Goal: Task Accomplishment & Management: Complete application form

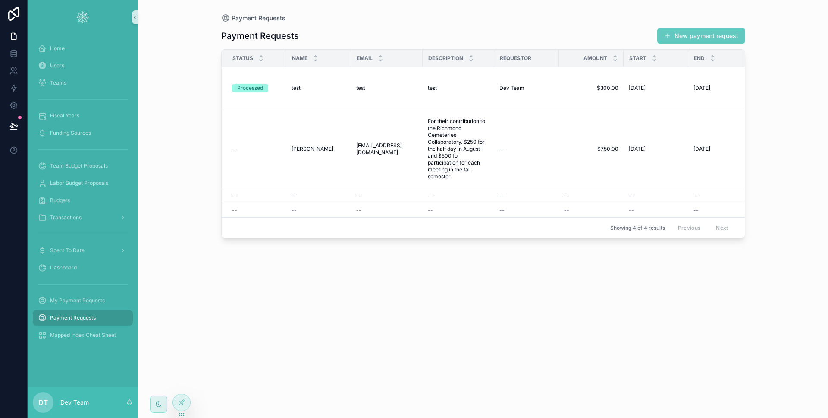
click at [684, 36] on button "New payment request" at bounding box center [702, 36] width 88 height 16
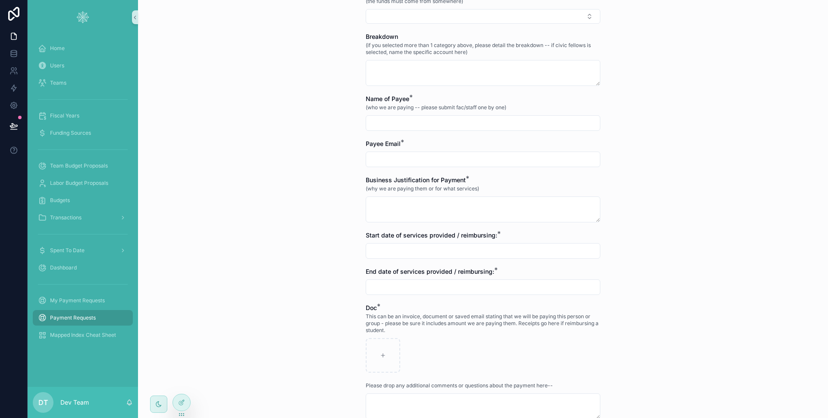
scroll to position [398, 0]
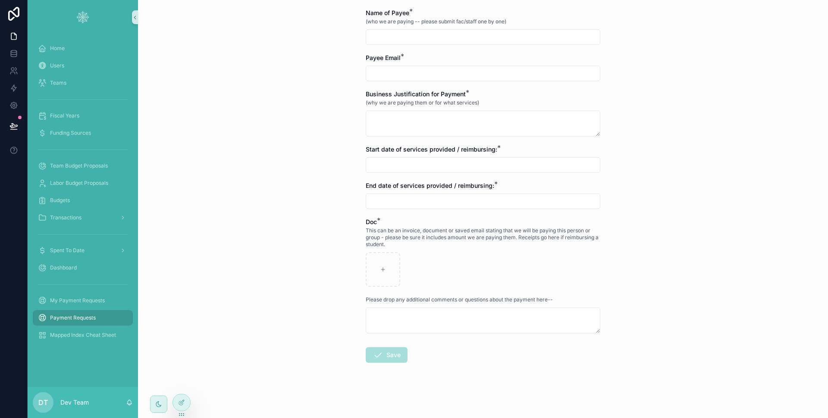
click at [407, 175] on form "Type of Payment * Select a Type of Payment Staff Submitting Request * (you or m…" at bounding box center [483, 69] width 235 height 696
click at [407, 166] on input "scrollable content" at bounding box center [483, 165] width 234 height 12
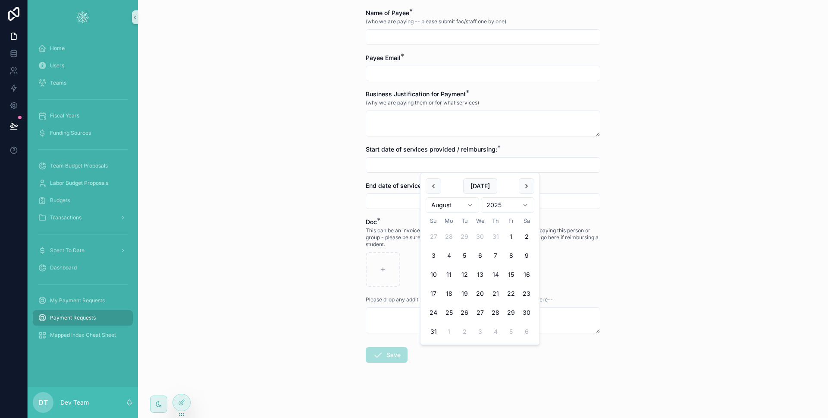
click at [334, 176] on div "Payment Requests Payment Request Form Payment Request Form Payment to those who…" at bounding box center [483, 209] width 690 height 418
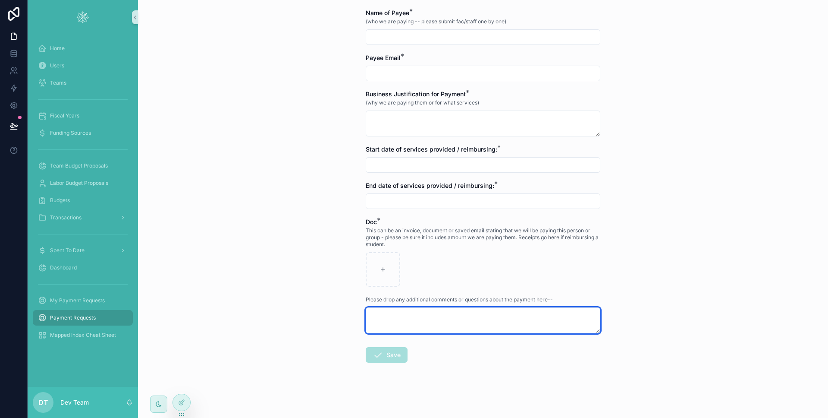
click at [389, 318] on textarea "scrollable content" at bounding box center [483, 320] width 235 height 26
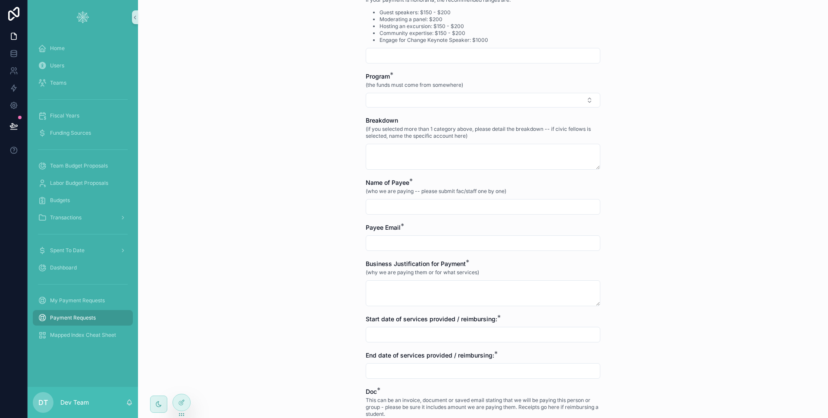
click at [410, 211] on input "scrollable content" at bounding box center [483, 207] width 234 height 12
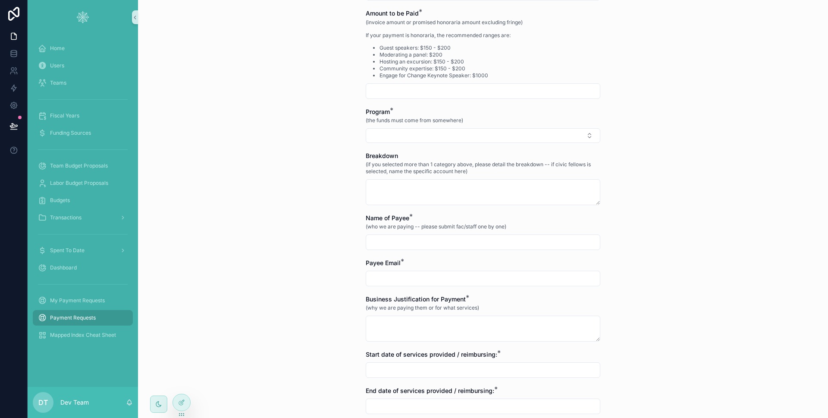
click at [409, 207] on form "Type of Payment * Select a Type of Payment Staff Submitting Request * (you or m…" at bounding box center [483, 274] width 235 height 696
click at [411, 193] on textarea "scrollable content" at bounding box center [483, 192] width 235 height 26
click at [375, 202] on textarea "scrollable content" at bounding box center [483, 192] width 235 height 26
click at [359, 217] on div "Payment Requests Payment Request Form Payment Request Form Payment to those who…" at bounding box center [483, 215] width 249 height 816
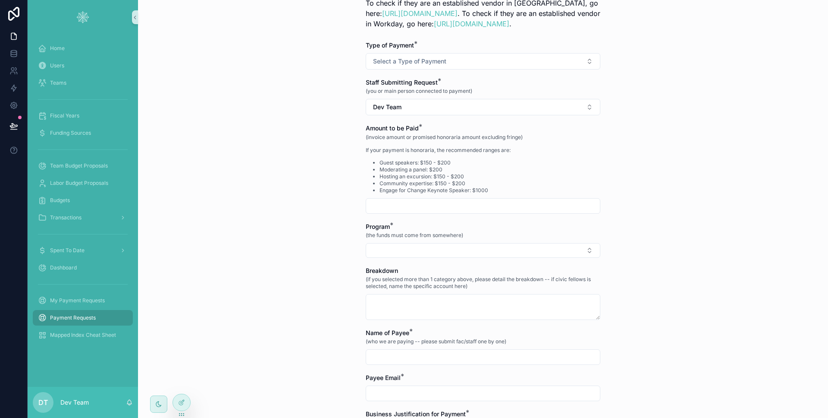
scroll to position [0, 0]
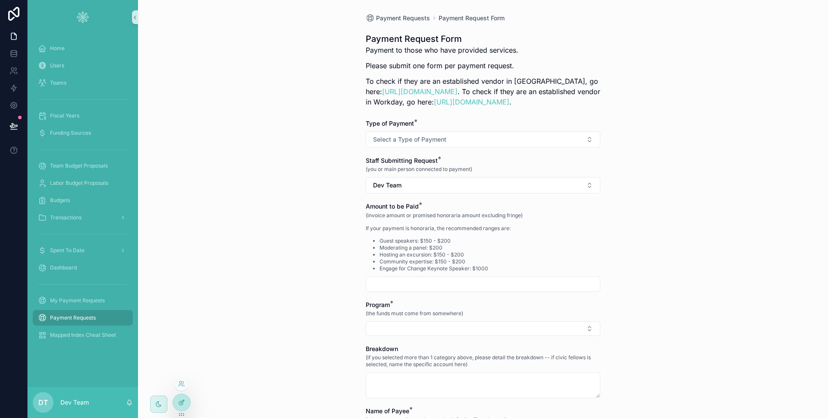
click at [186, 398] on div at bounding box center [181, 402] width 17 height 16
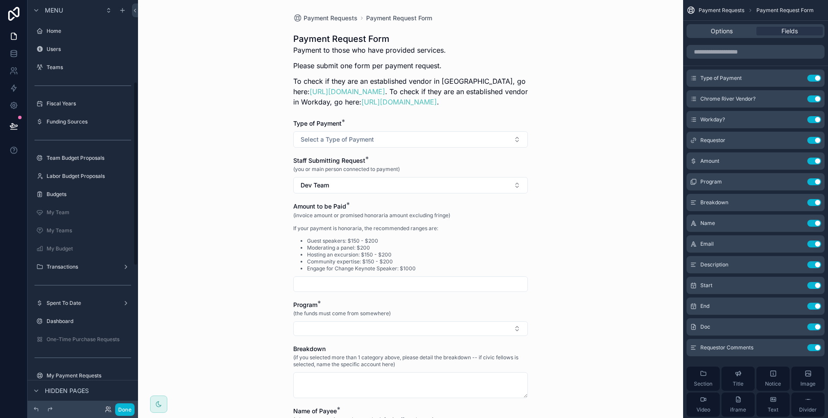
scroll to position [180, 0]
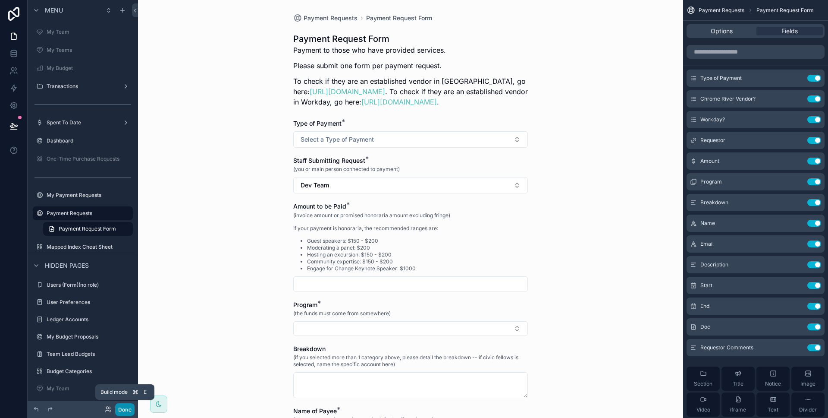
click at [133, 408] on button "Done" at bounding box center [124, 409] width 19 height 13
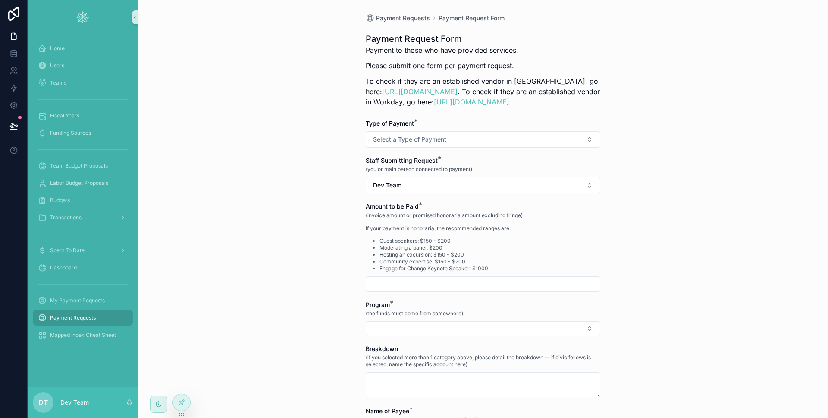
scroll to position [95, 0]
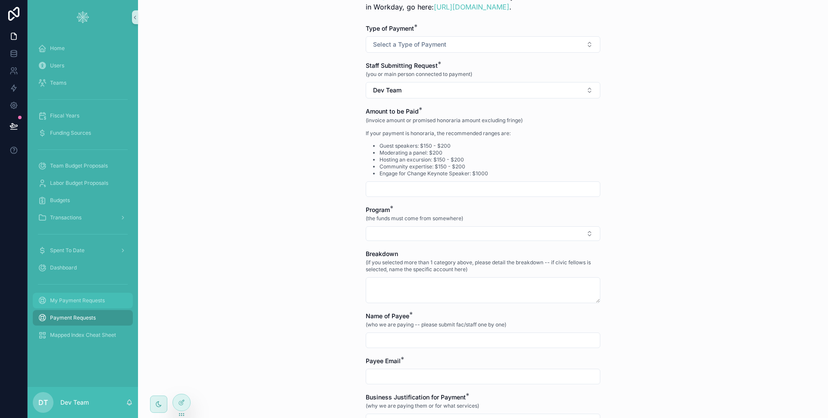
click at [97, 307] on link "My Payment Requests" at bounding box center [83, 301] width 100 height 16
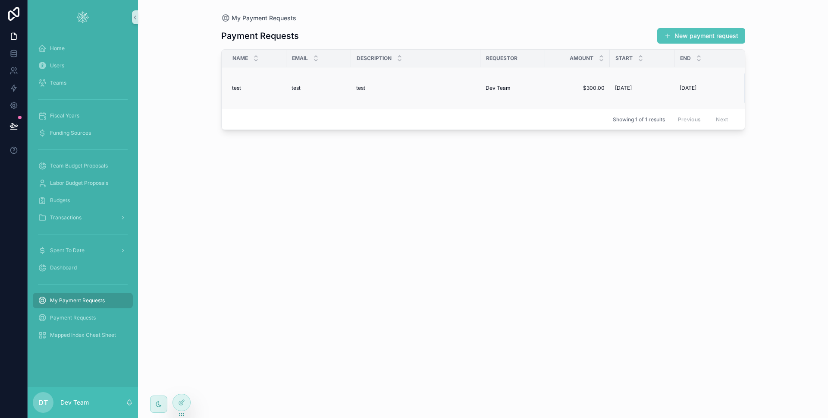
click at [560, 93] on td "$300.00 $300.00" at bounding box center [577, 88] width 65 height 42
click at [541, 85] on td "Dev Team" at bounding box center [513, 88] width 65 height 42
click at [93, 325] on div "Home Users Teams Fiscal Years Funding Sources Team Budget Proposals Labor Budge…" at bounding box center [83, 192] width 110 height 304
click at [98, 321] on div "Payment Requests" at bounding box center [83, 318] width 90 height 14
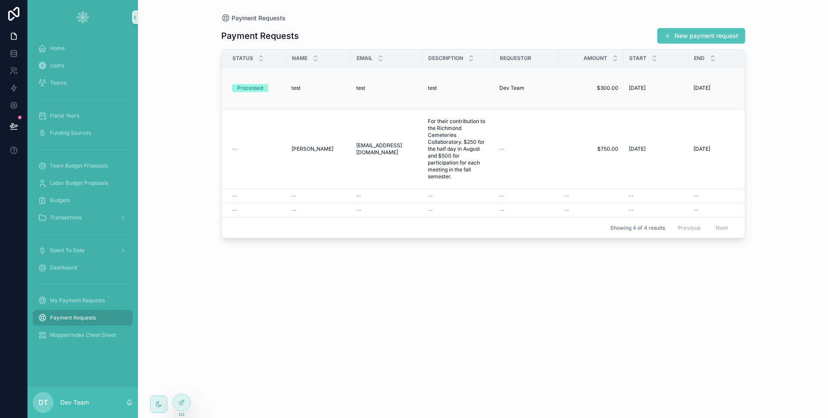
click at [284, 89] on td "Processed" at bounding box center [254, 88] width 65 height 42
click at [284, 86] on td "Processed" at bounding box center [254, 88] width 65 height 42
click at [302, 82] on td "test test" at bounding box center [319, 88] width 65 height 42
click at [340, 89] on div "test test" at bounding box center [319, 88] width 54 height 7
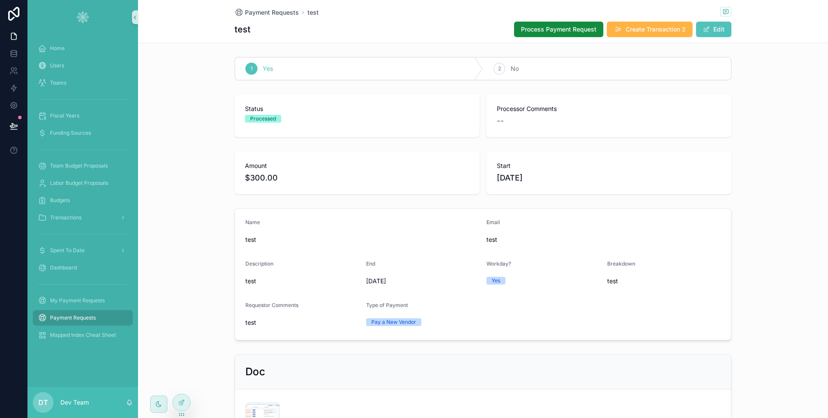
click at [664, 33] on span "Create Transaction 2" at bounding box center [656, 29] width 60 height 9
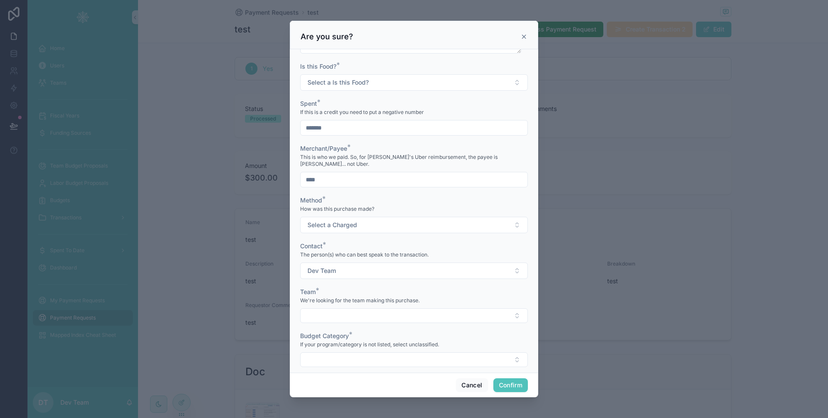
scroll to position [315, 0]
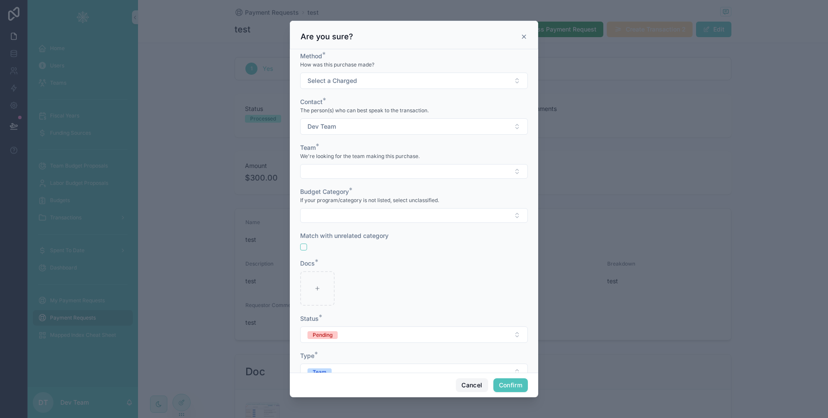
click at [474, 384] on button "Cancel" at bounding box center [472, 385] width 32 height 14
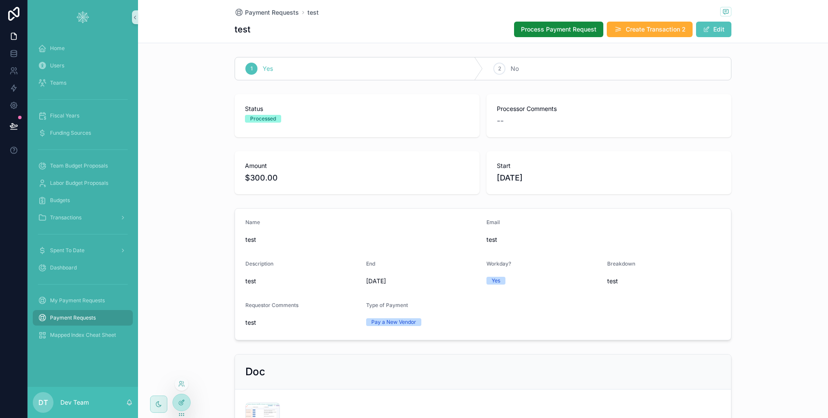
click at [187, 407] on div at bounding box center [181, 402] width 17 height 16
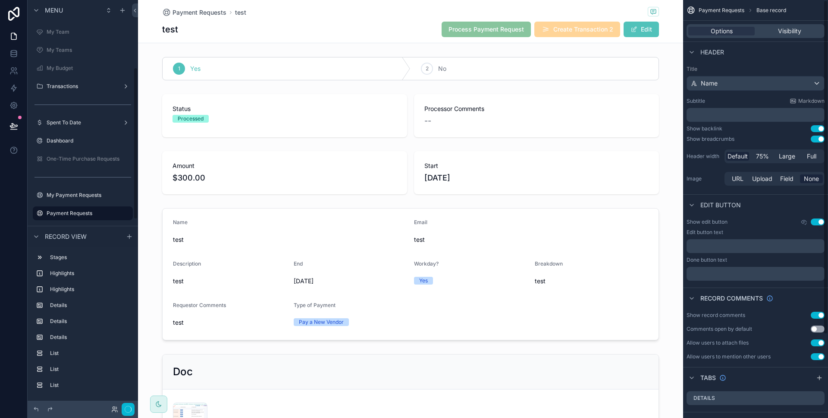
scroll to position [104, 0]
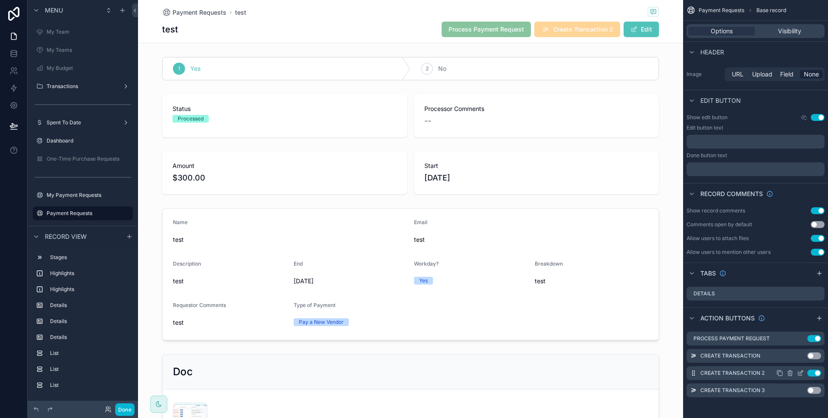
click at [800, 375] on icon "scrollable content" at bounding box center [801, 374] width 4 height 4
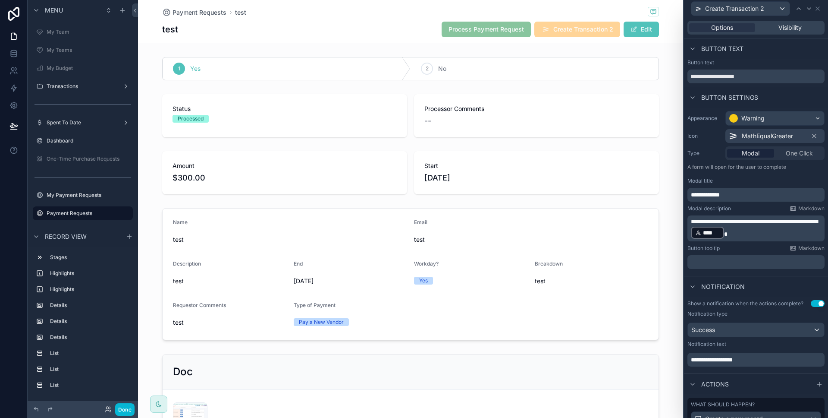
scroll to position [115, 0]
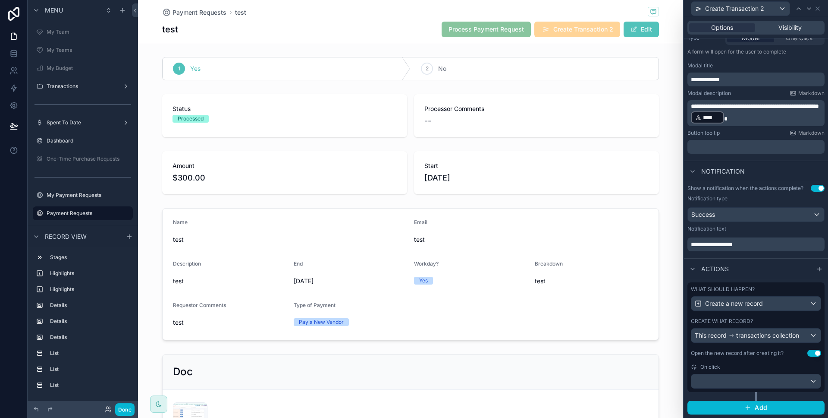
click at [750, 291] on label "What should happen?" at bounding box center [723, 289] width 64 height 7
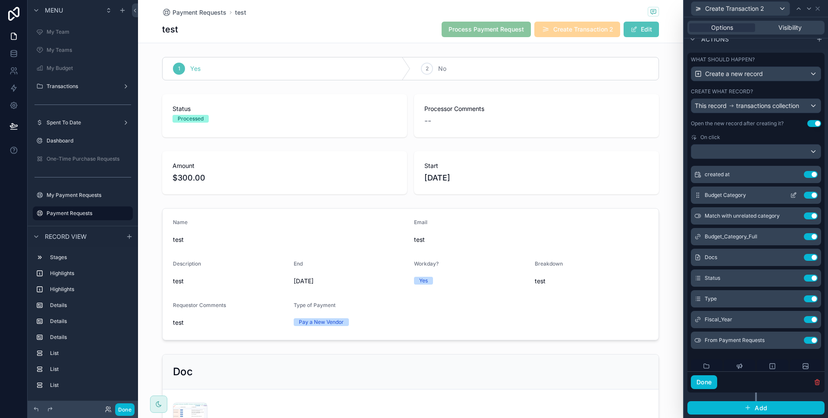
scroll to position [192, 0]
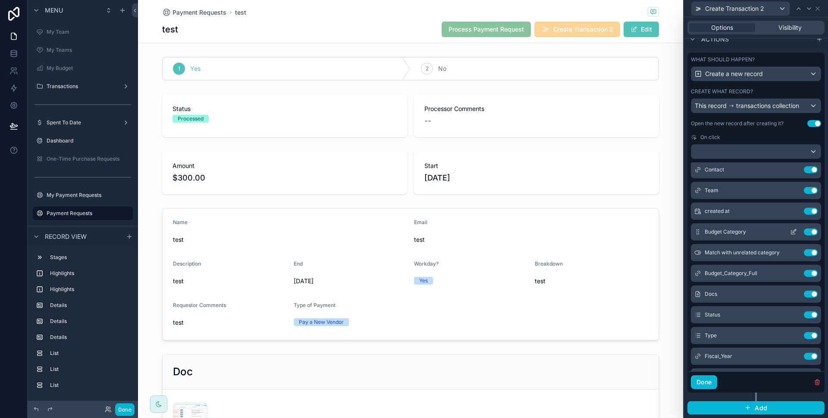
click at [790, 232] on icon at bounding box center [793, 231] width 7 height 7
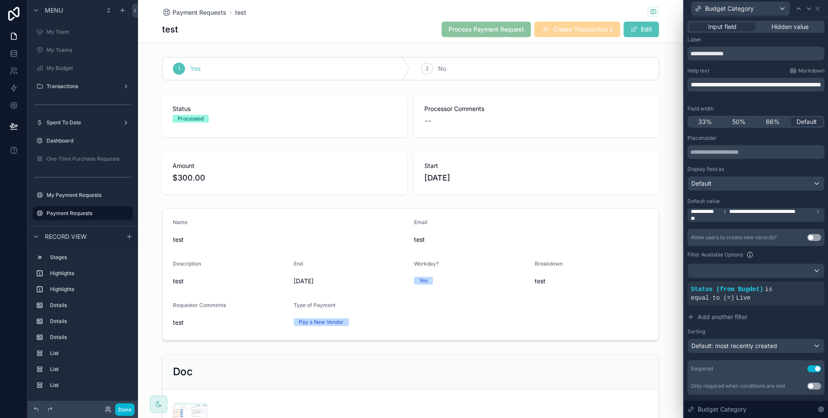
click at [734, 214] on span "**********" at bounding box center [772, 211] width 85 height 7
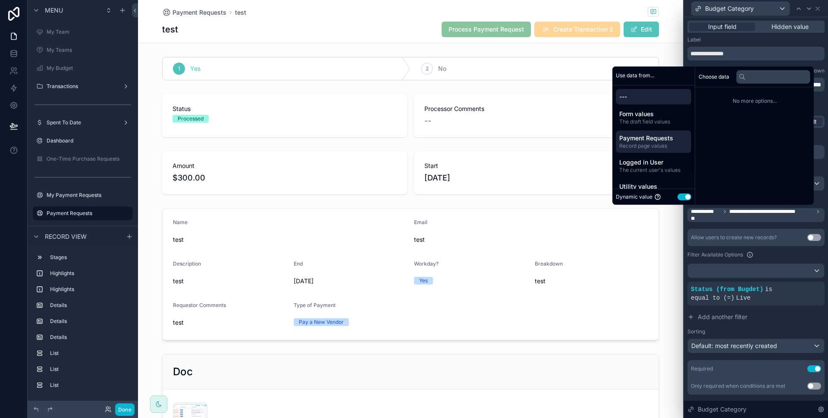
click at [666, 136] on span "Payment Requests" at bounding box center [654, 138] width 69 height 9
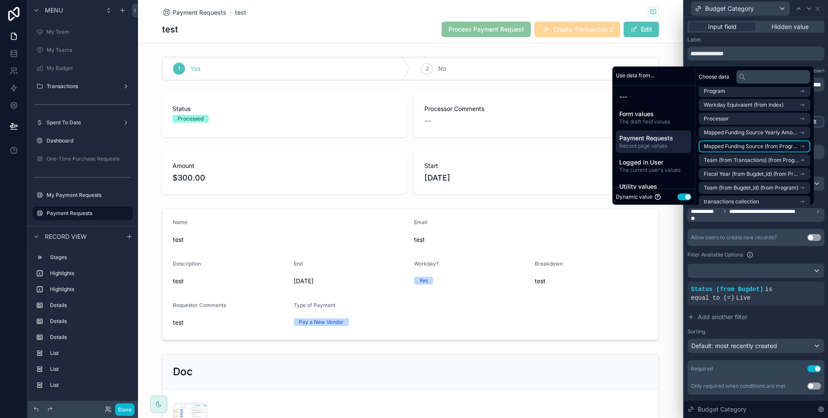
scroll to position [0, 0]
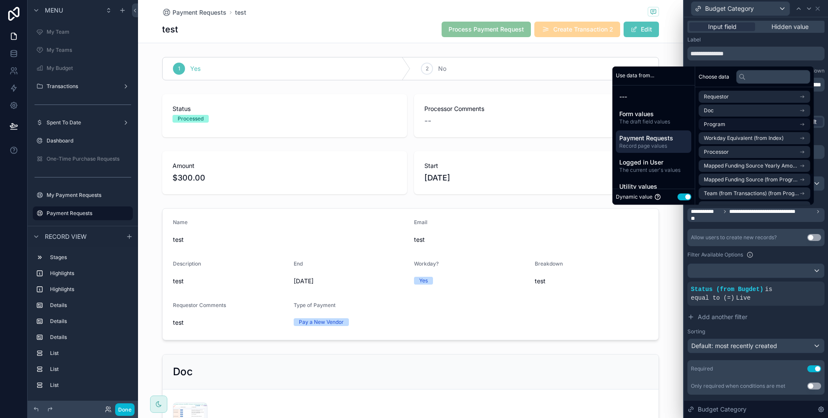
click at [731, 125] on li "Program" at bounding box center [755, 124] width 112 height 12
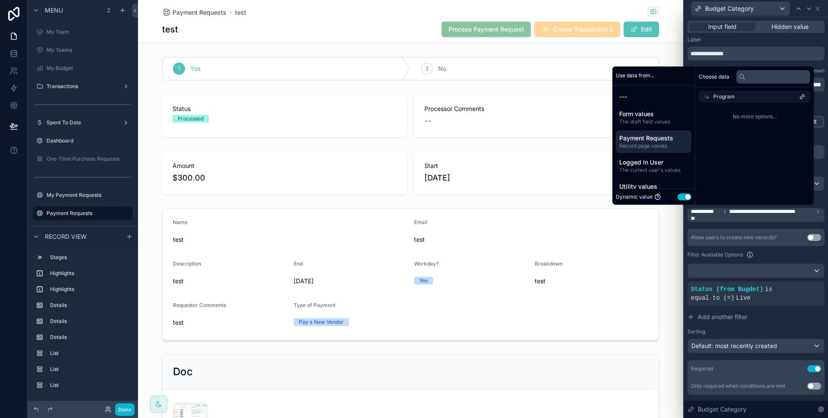
click at [732, 98] on div "Program" at bounding box center [755, 97] width 112 height 12
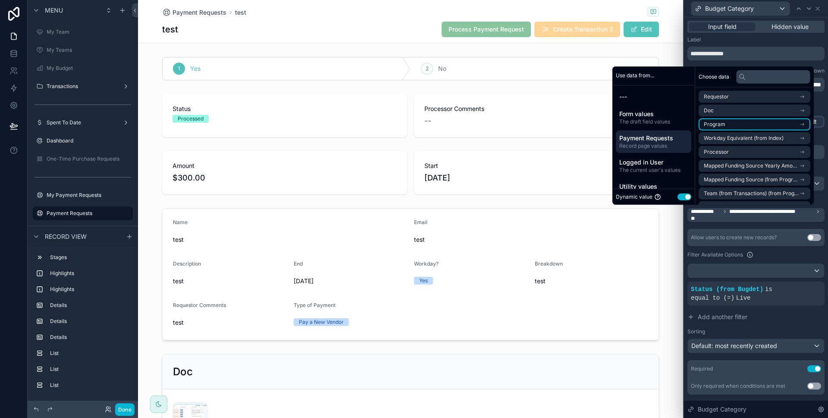
click at [729, 126] on li "Program" at bounding box center [755, 124] width 112 height 12
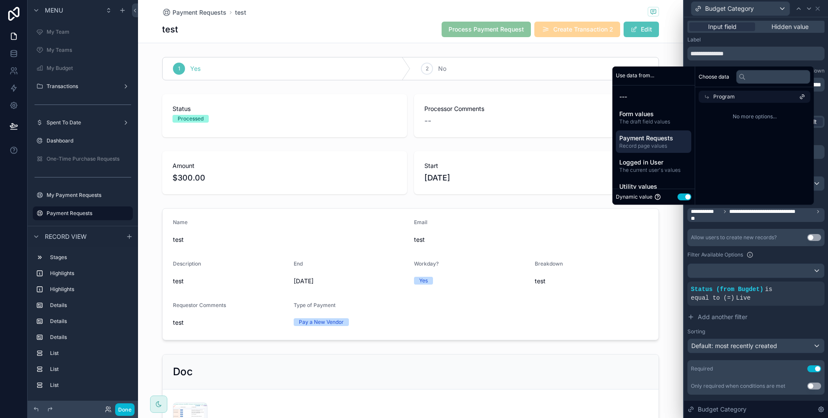
click at [735, 98] on div "Program" at bounding box center [755, 97] width 112 height 12
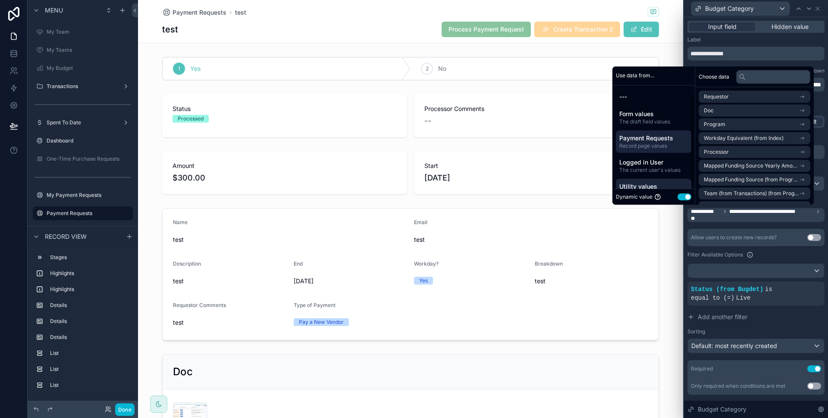
scroll to position [10, 0]
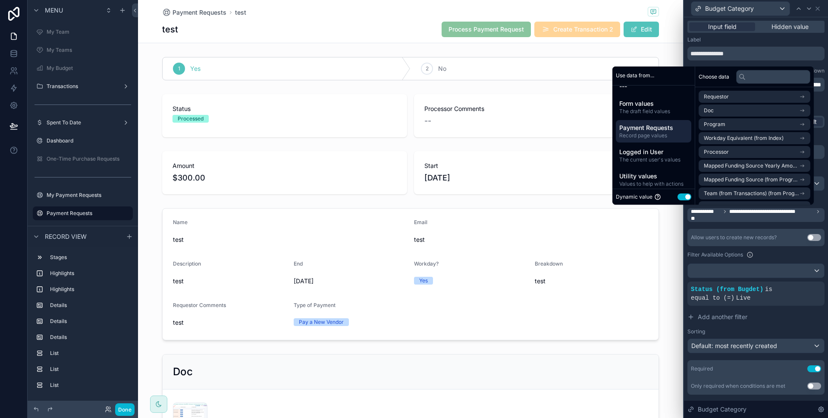
click at [752, 227] on div "**********" at bounding box center [756, 265] width 137 height 260
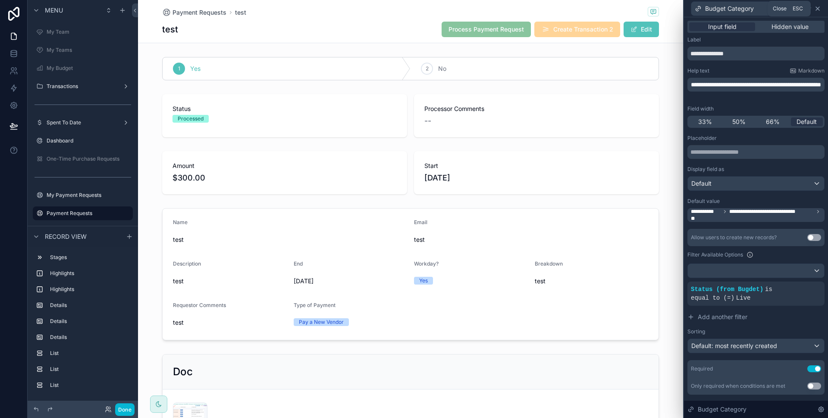
click at [819, 9] on icon at bounding box center [817, 8] width 3 height 3
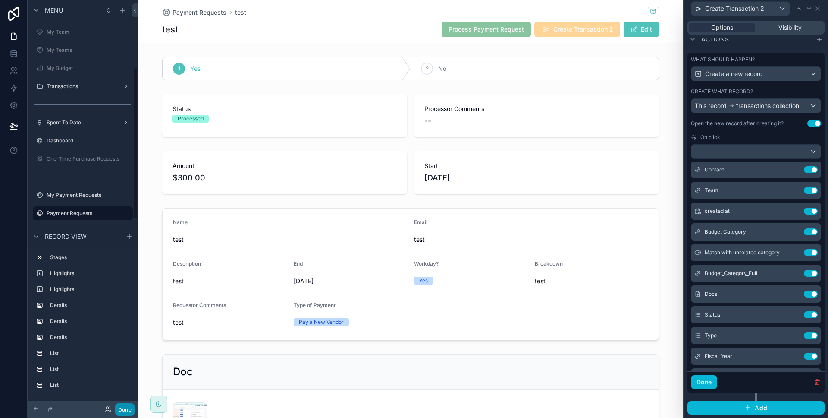
click at [129, 409] on button "Done" at bounding box center [124, 409] width 19 height 13
